Goal: Participate in discussion: Engage in conversation with other users on a specific topic

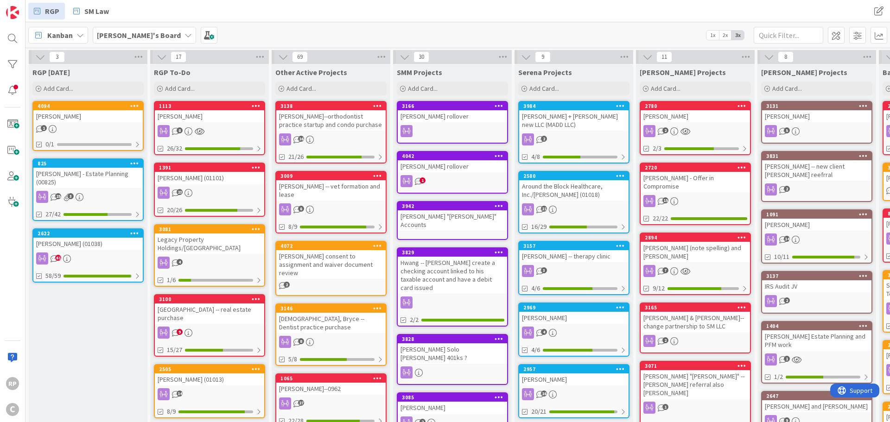
click at [329, 114] on div "[PERSON_NAME]--orthodontist practice startup and condo purchase" at bounding box center [330, 120] width 109 height 20
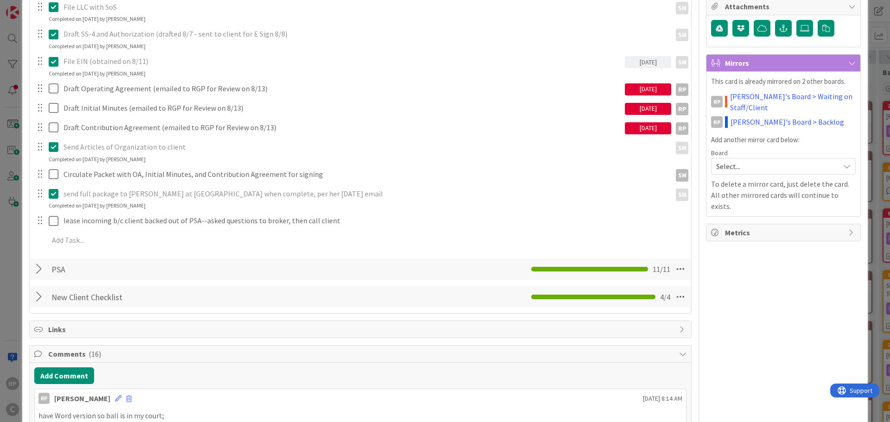
scroll to position [371, 0]
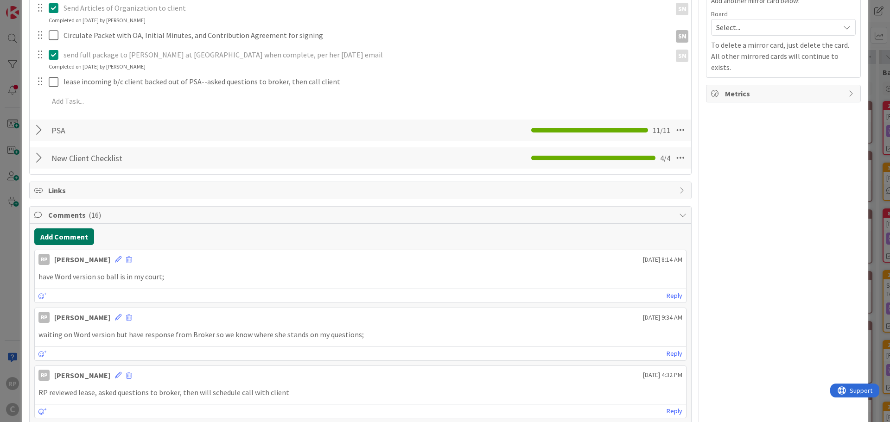
click at [72, 238] on button "Add Comment" at bounding box center [64, 237] width 60 height 17
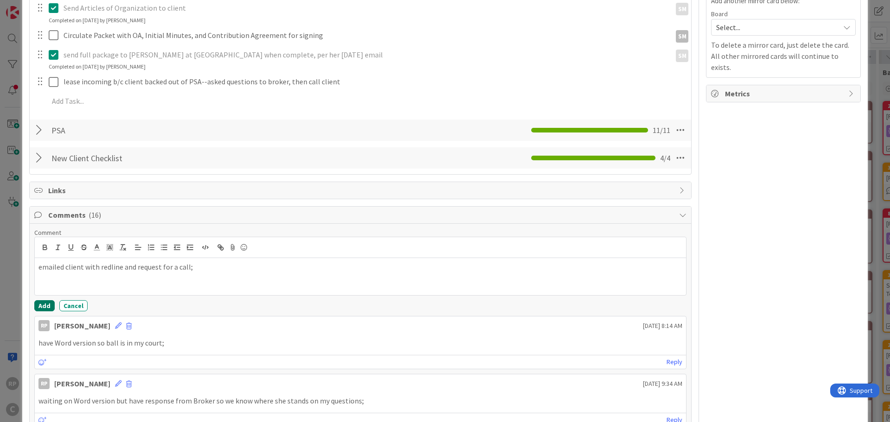
click at [40, 309] on button "Add" at bounding box center [44, 305] width 20 height 11
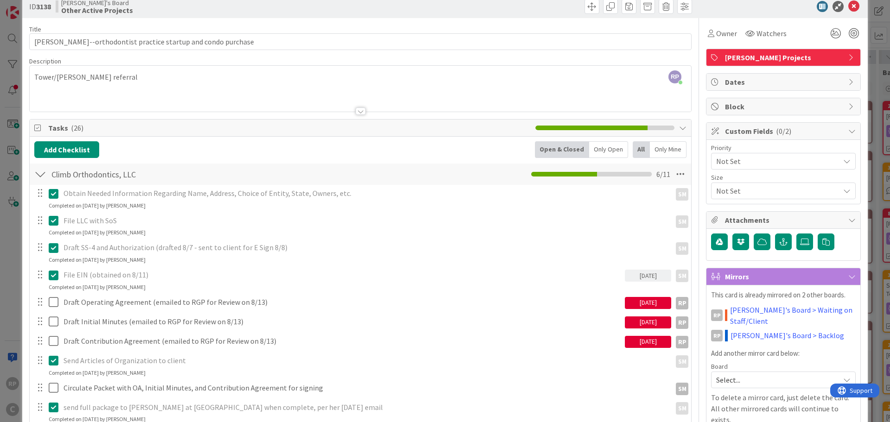
scroll to position [0, 0]
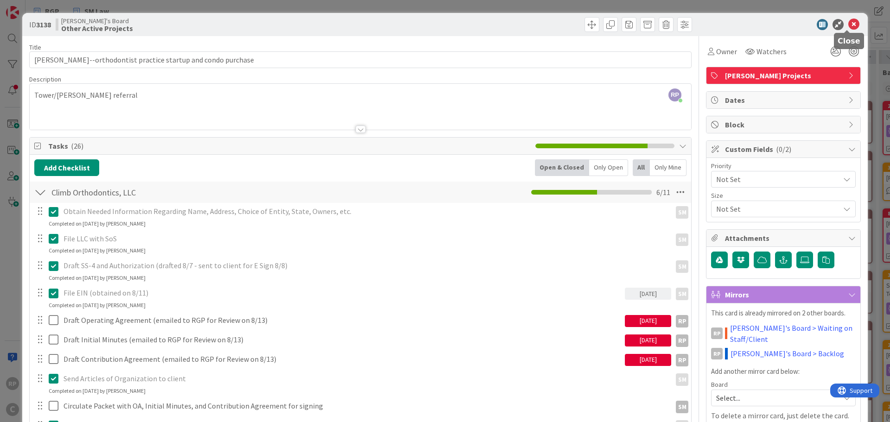
click at [849, 25] on icon at bounding box center [853, 24] width 11 height 11
